Goal: Task Accomplishment & Management: Complete application form

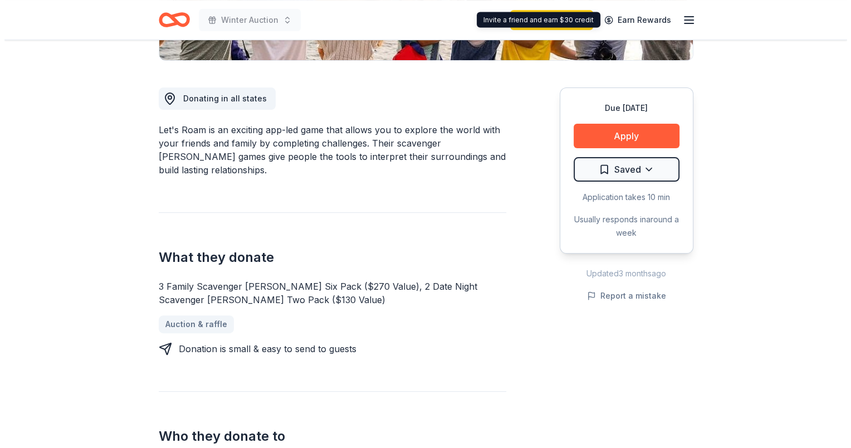
scroll to position [278, 0]
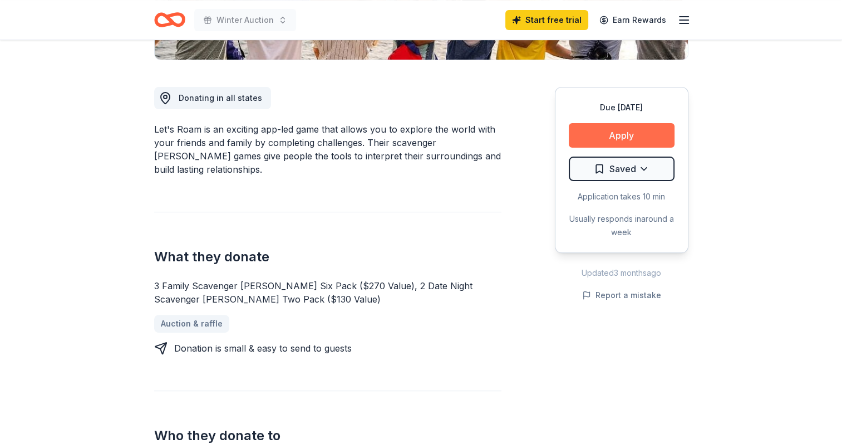
click at [657, 133] on button "Apply" at bounding box center [622, 135] width 106 height 24
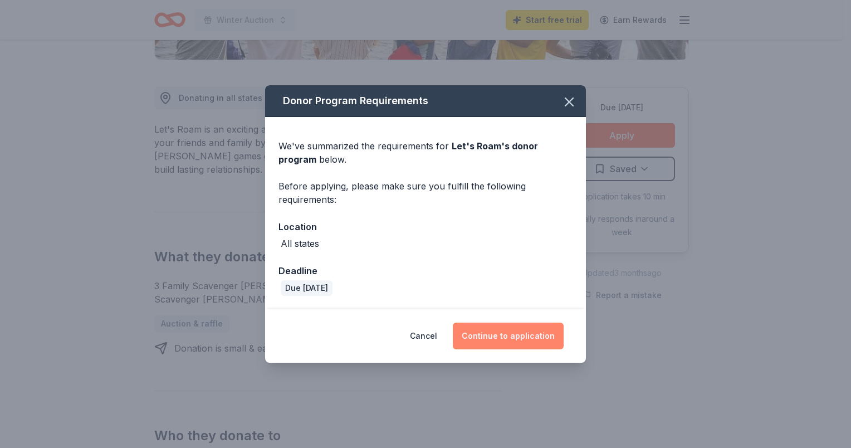
click at [513, 334] on button "Continue to application" at bounding box center [508, 335] width 111 height 27
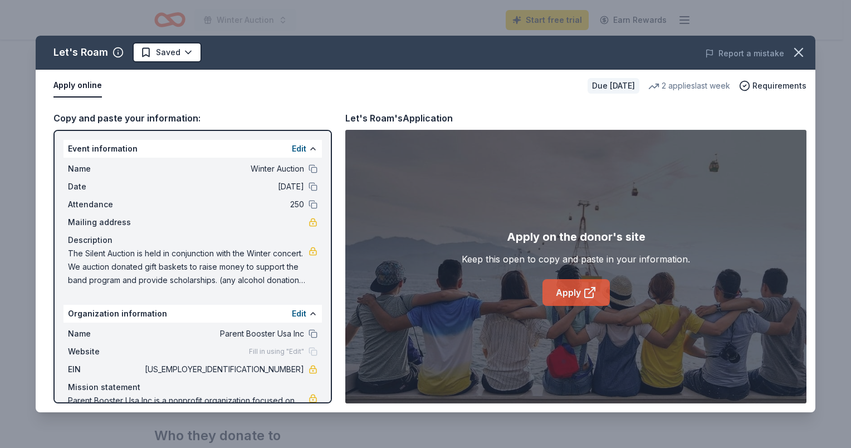
click at [575, 285] on link "Apply" at bounding box center [575, 292] width 67 height 27
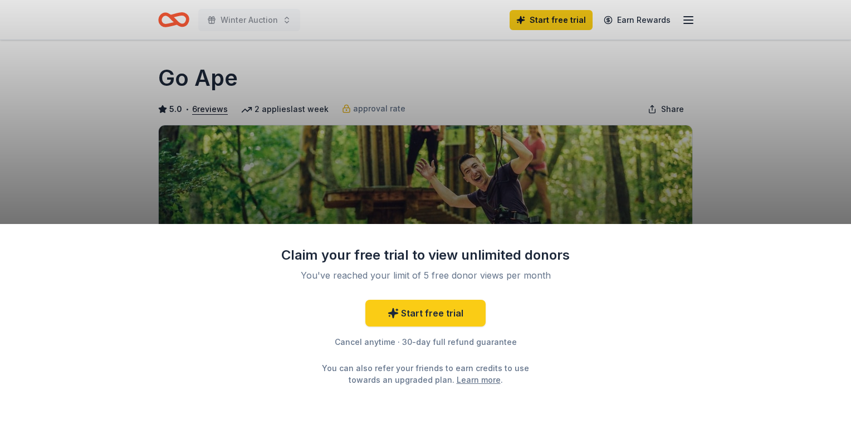
click at [575, 166] on div "Claim your free trial to view unlimited donors You've reached your limit of 5 f…" at bounding box center [425, 224] width 851 height 448
click at [687, 175] on div "Claim your free trial to view unlimited donors You've reached your limit of 5 f…" at bounding box center [425, 224] width 851 height 448
click at [756, 142] on div "Claim your free trial to view unlimited donors You've reached your limit of 5 f…" at bounding box center [425, 224] width 851 height 448
click at [601, 72] on div "Claim your free trial to view unlimited donors You've reached your limit of 5 f…" at bounding box center [425, 224] width 851 height 448
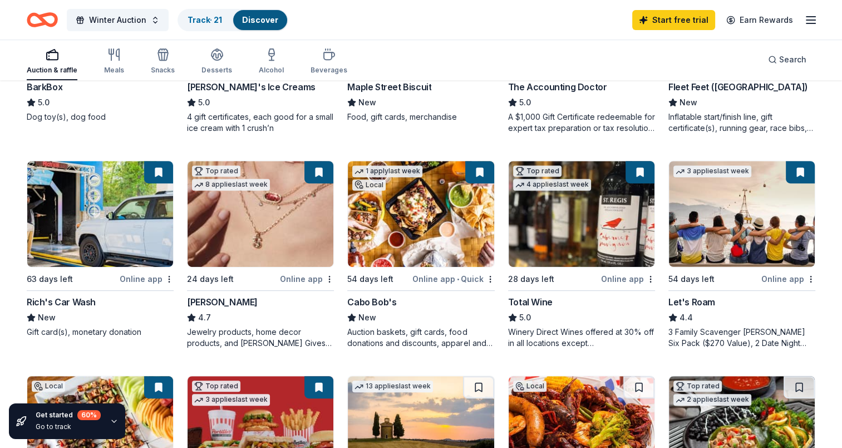
scroll to position [445, 0]
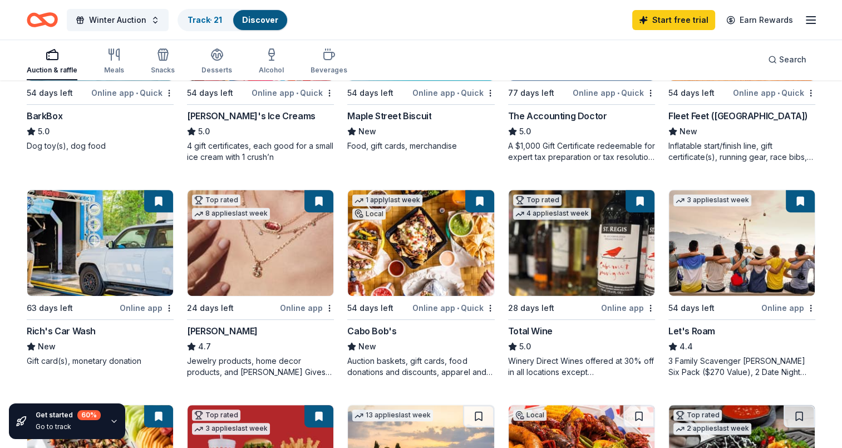
click at [30, 346] on icon at bounding box center [30, 345] width 7 height 7
click at [158, 194] on button at bounding box center [158, 201] width 29 height 22
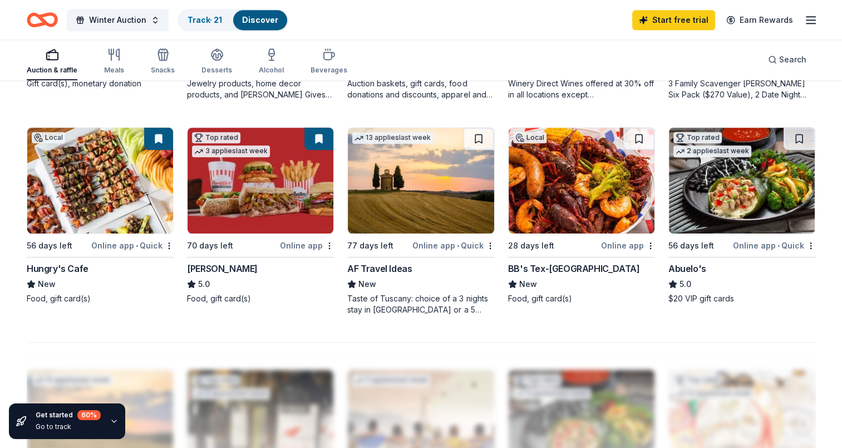
scroll to position [724, 0]
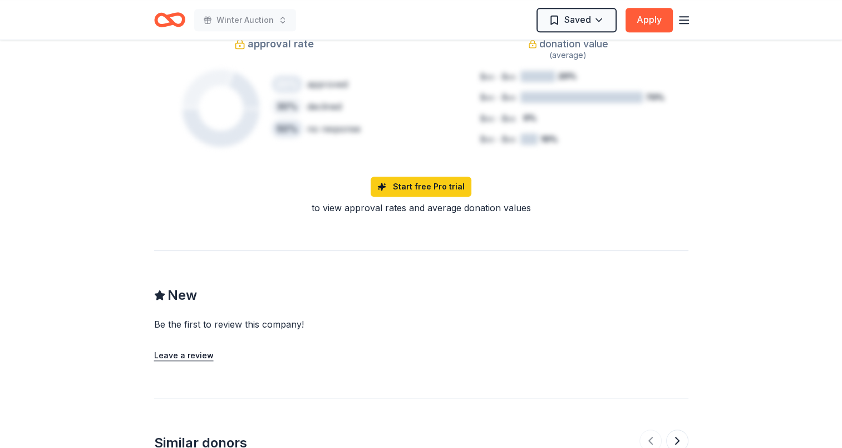
scroll to position [891, 0]
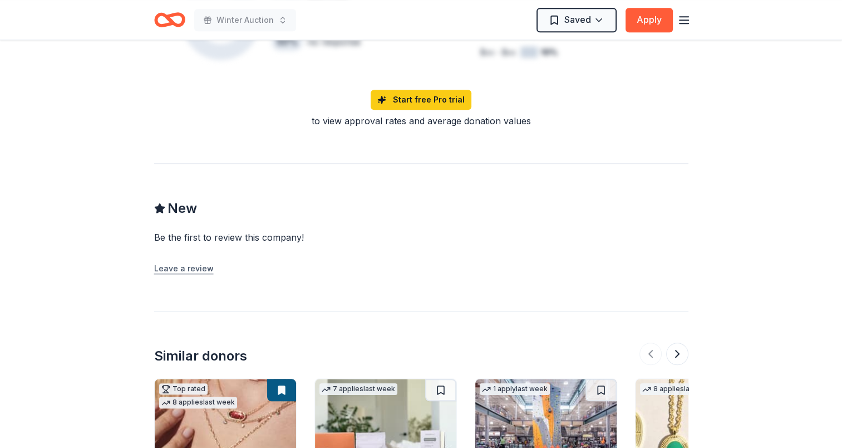
click at [192, 267] on button "Leave a review" at bounding box center [184, 268] width 60 height 13
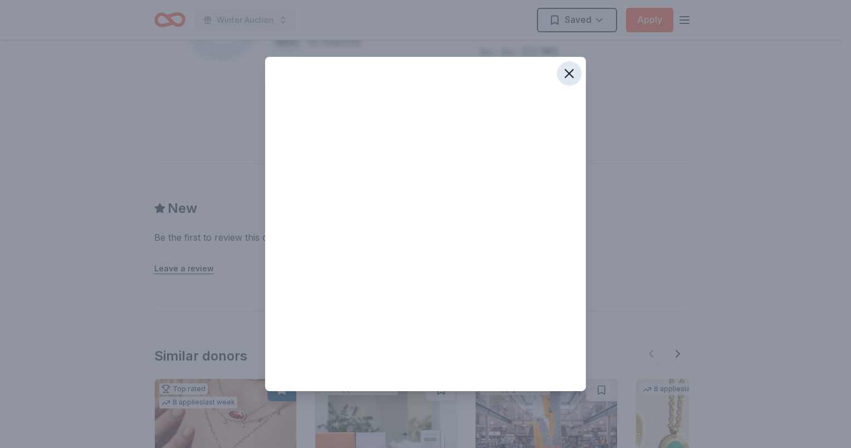
click at [573, 71] on icon "button" at bounding box center [569, 74] width 16 height 16
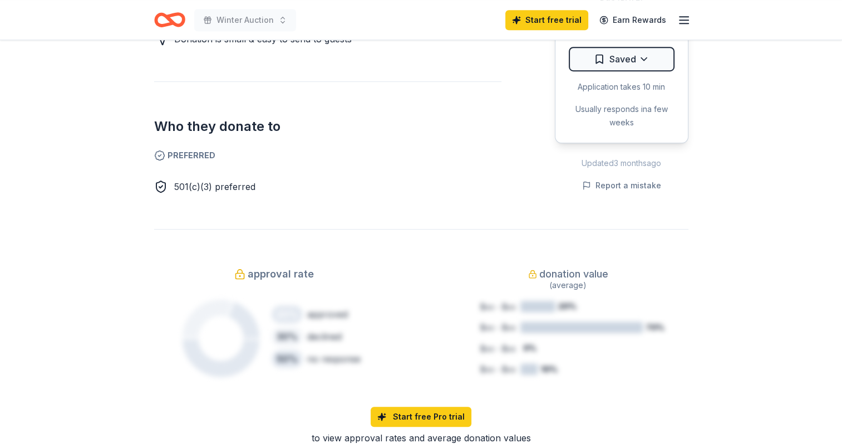
scroll to position [501, 0]
